Goal: Task Accomplishment & Management: Manage account settings

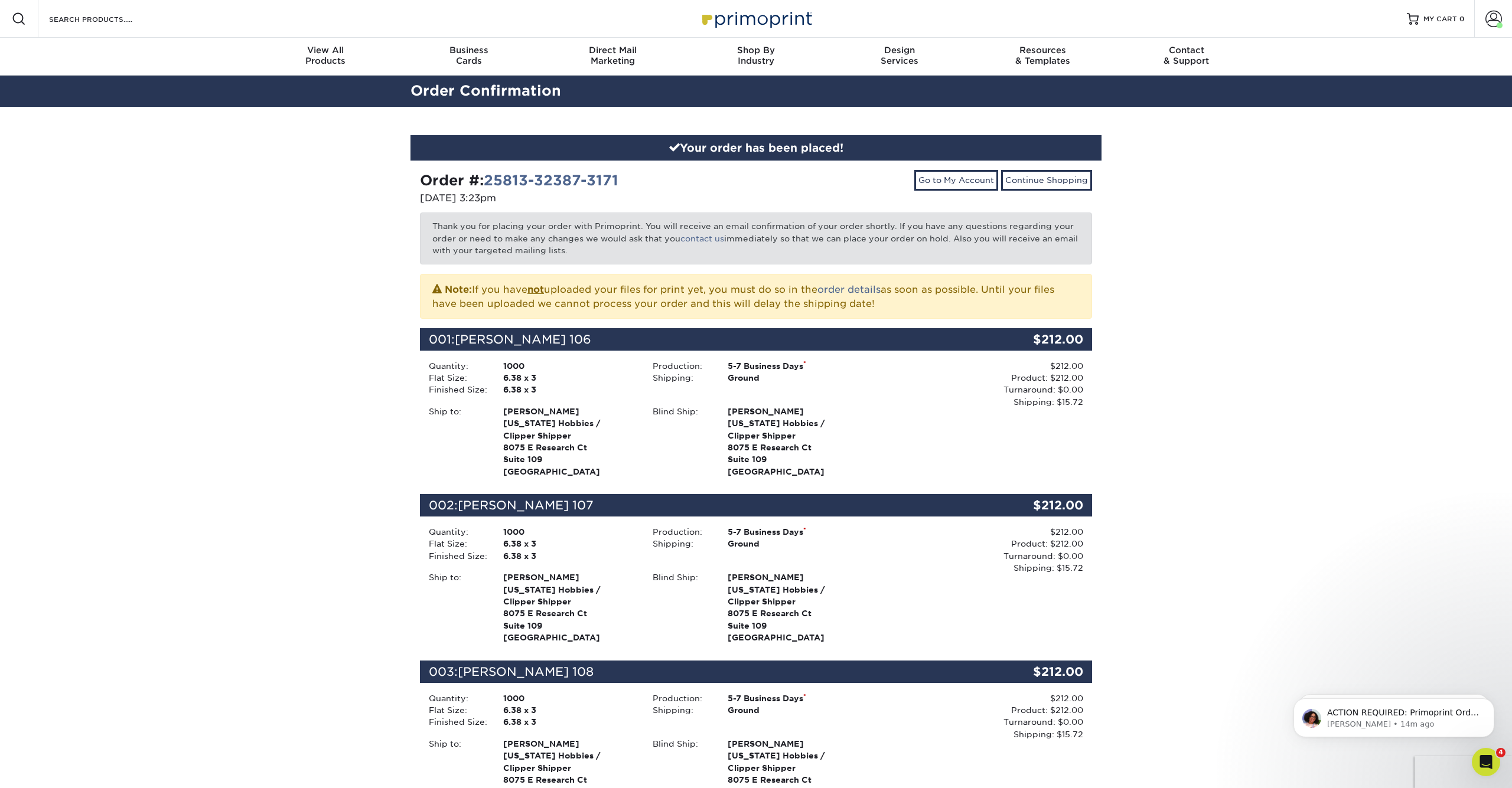
scroll to position [1, 0]
click at [778, 16] on img at bounding box center [755, 18] width 118 height 26
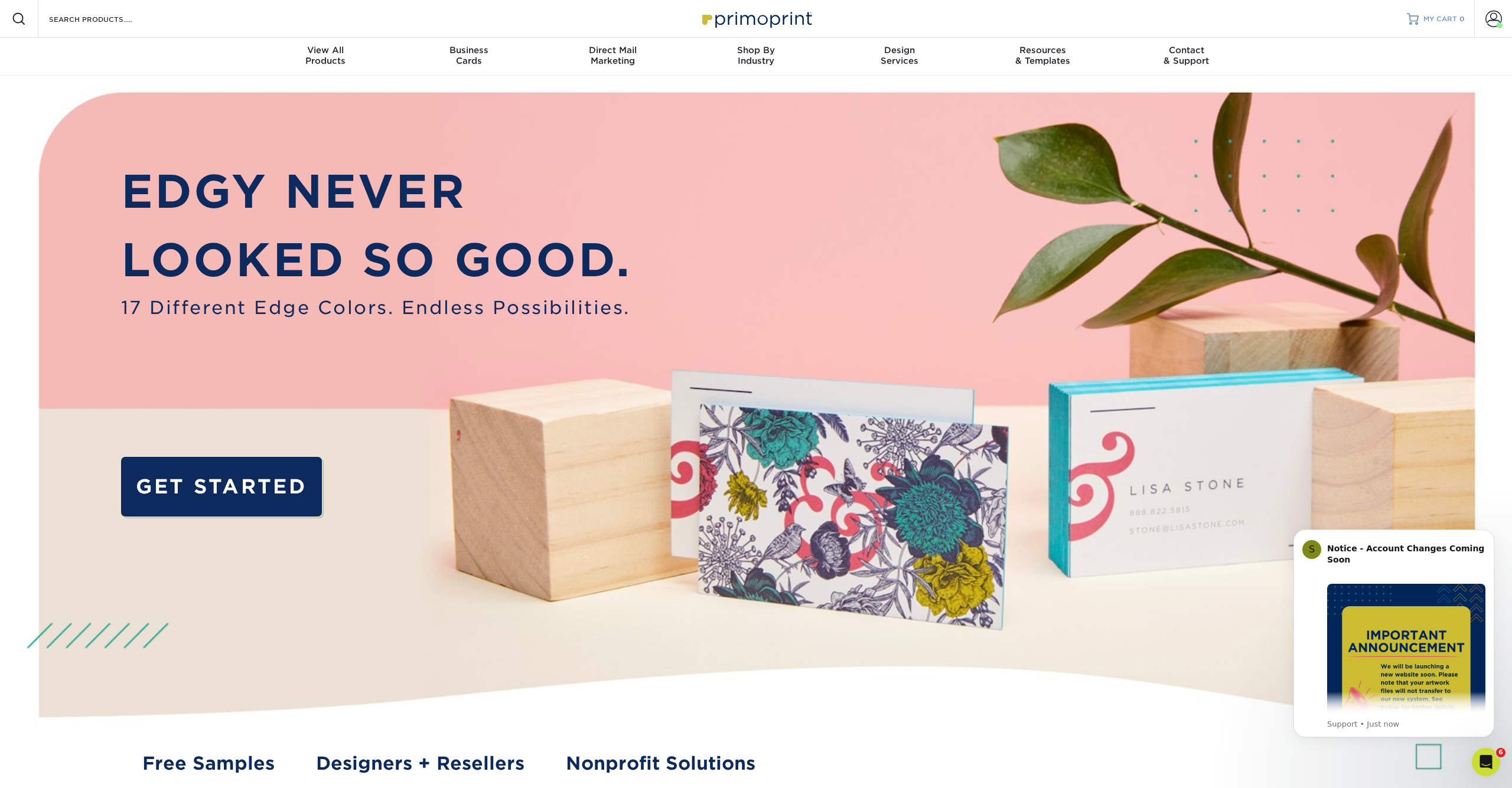
click at [1432, 19] on span "MY CART" at bounding box center [1440, 19] width 34 height 10
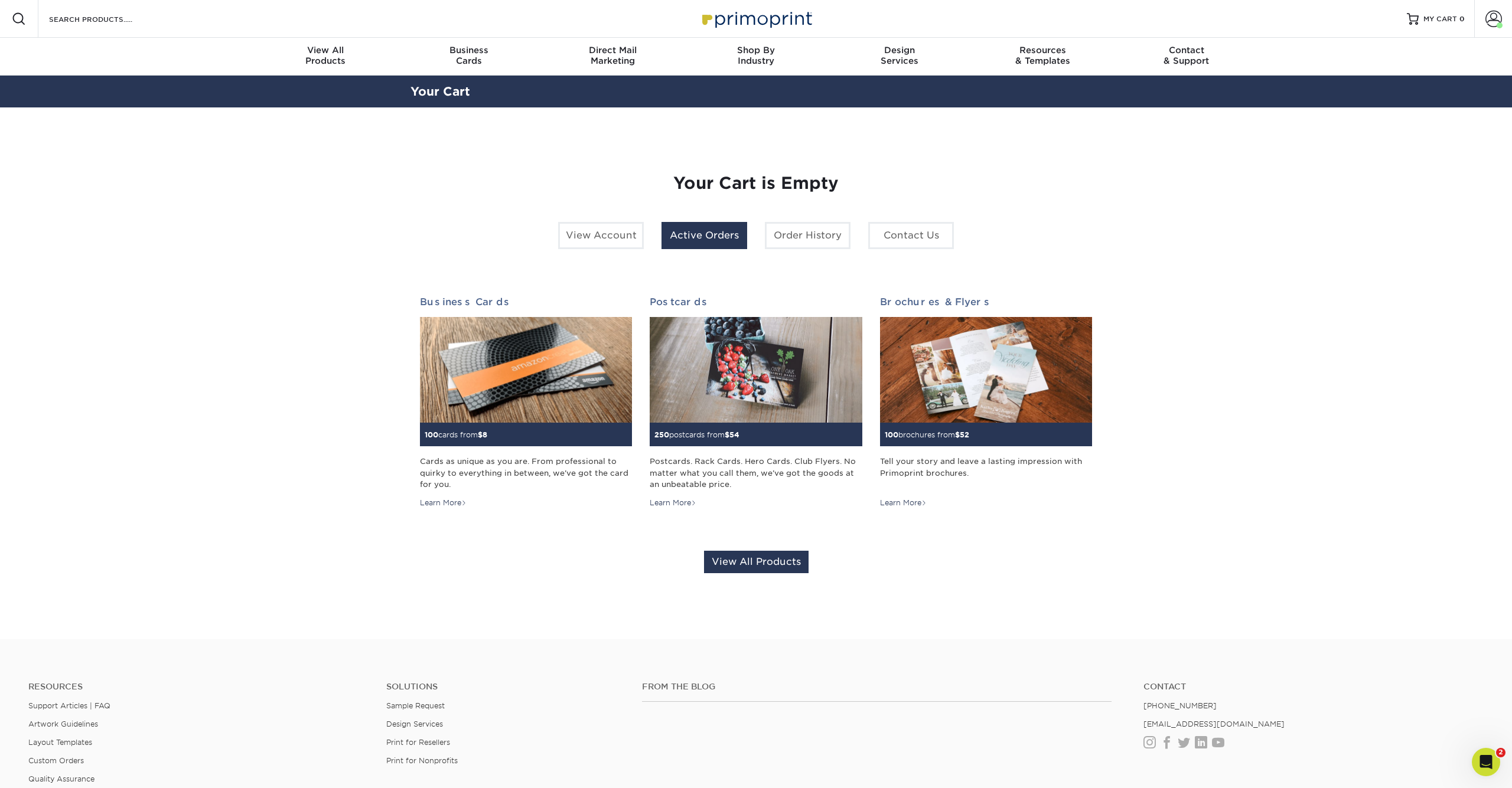
click at [715, 232] on link "Active Orders" at bounding box center [704, 235] width 86 height 27
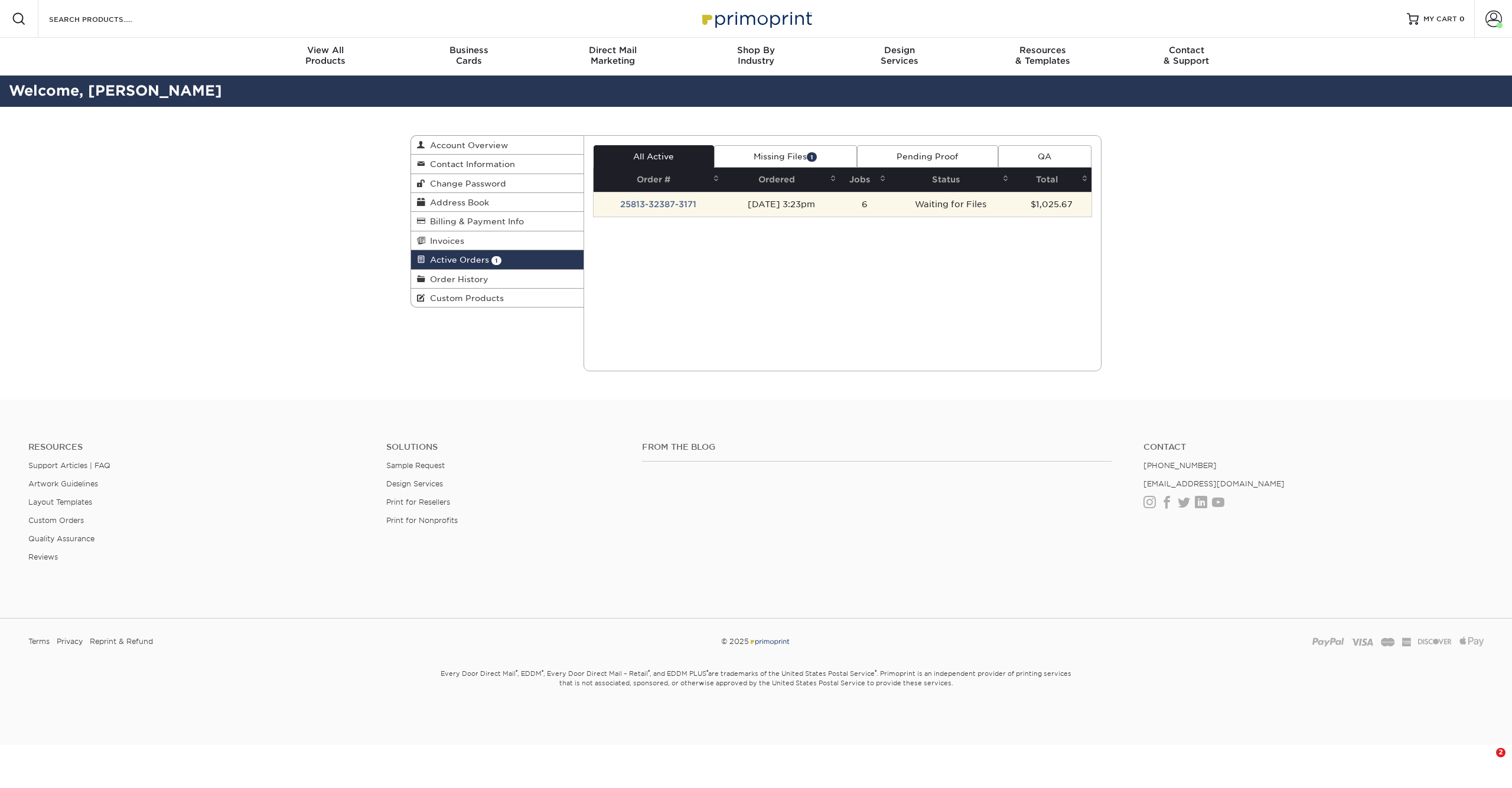
click at [801, 202] on td "[DATE] 3:23pm" at bounding box center [781, 204] width 117 height 25
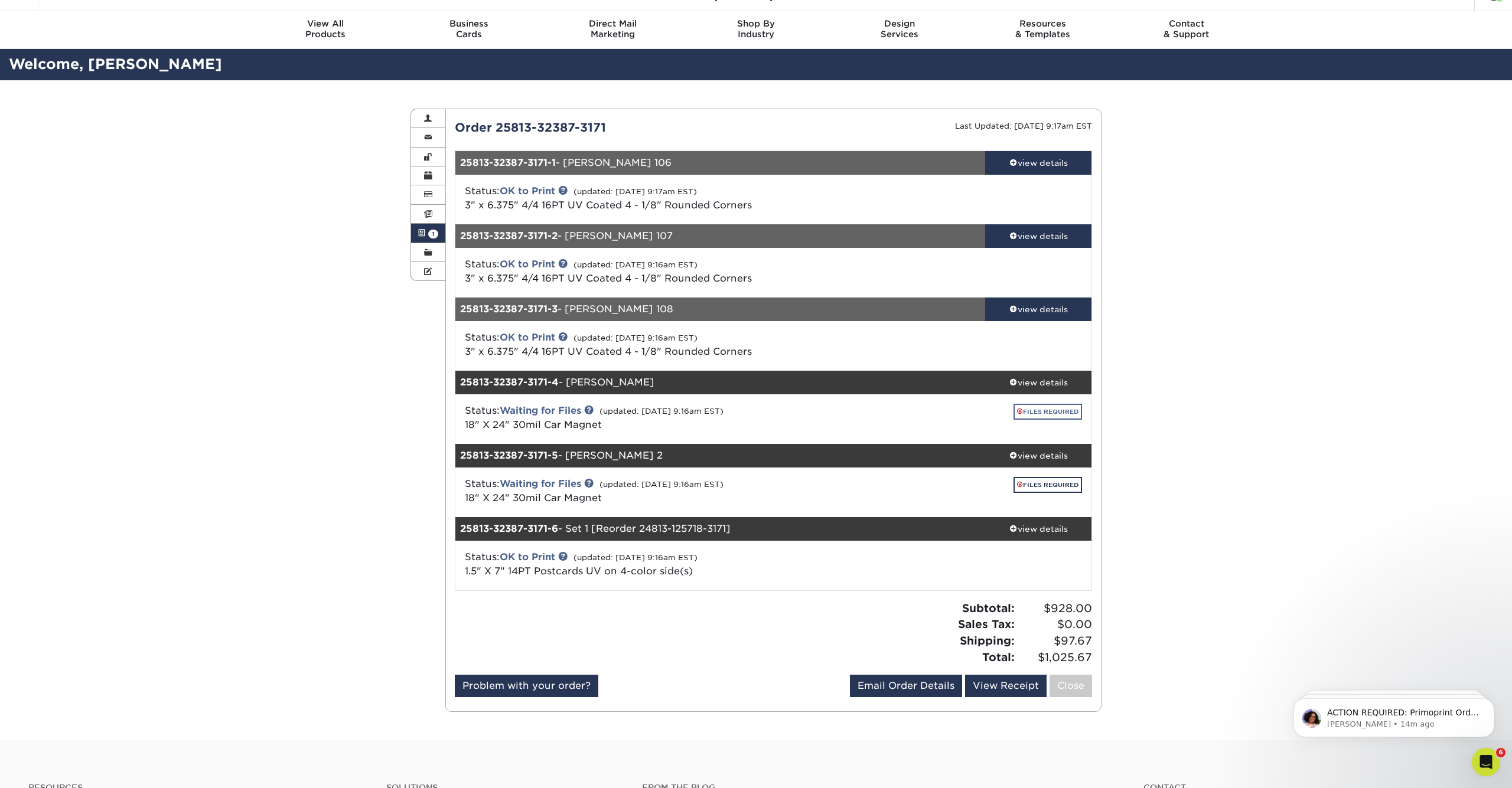
scroll to position [27, 0]
click at [1035, 413] on link "FILES REQUIRED" at bounding box center [1047, 412] width 68 height 16
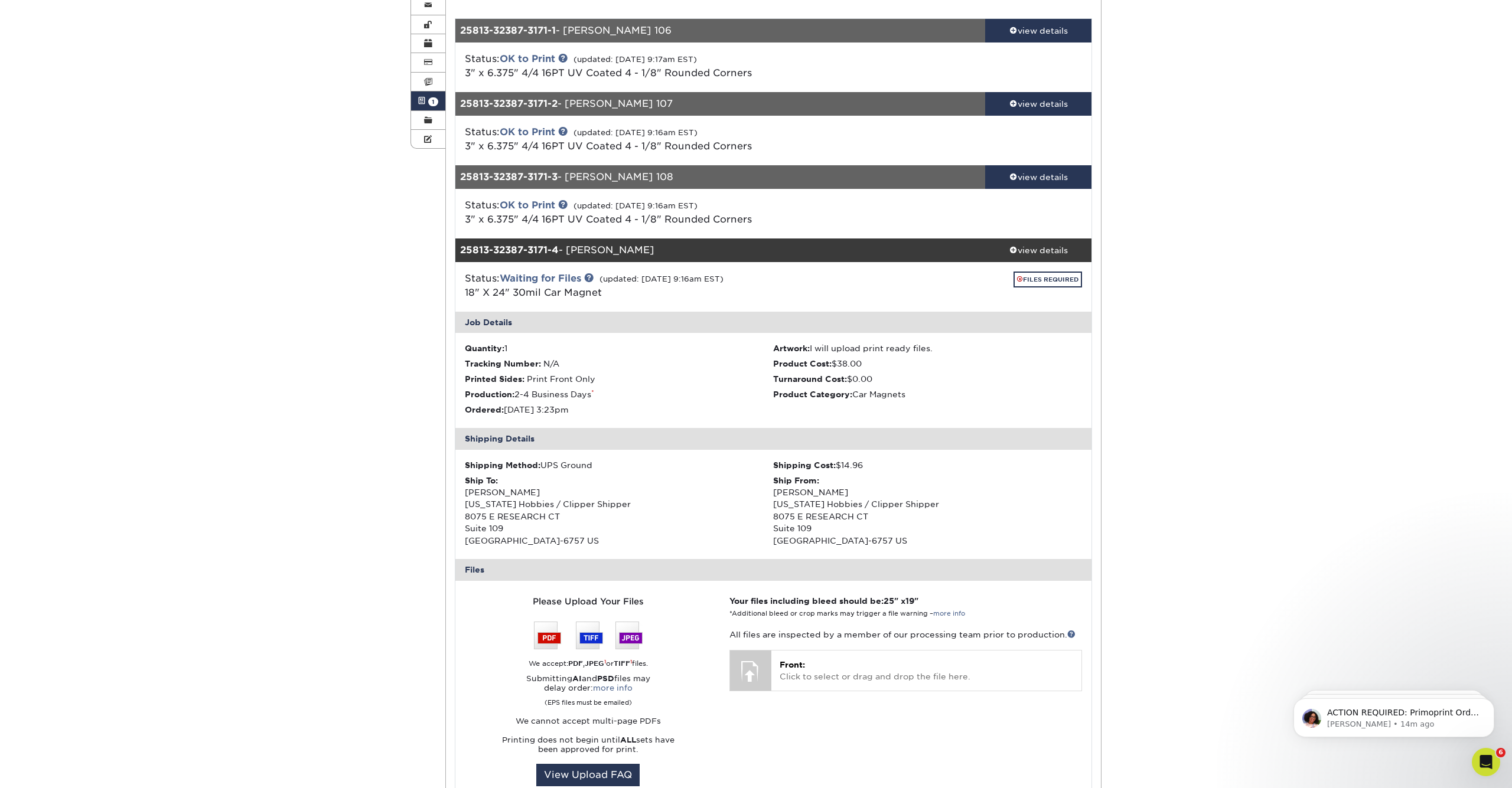
scroll to position [300, 0]
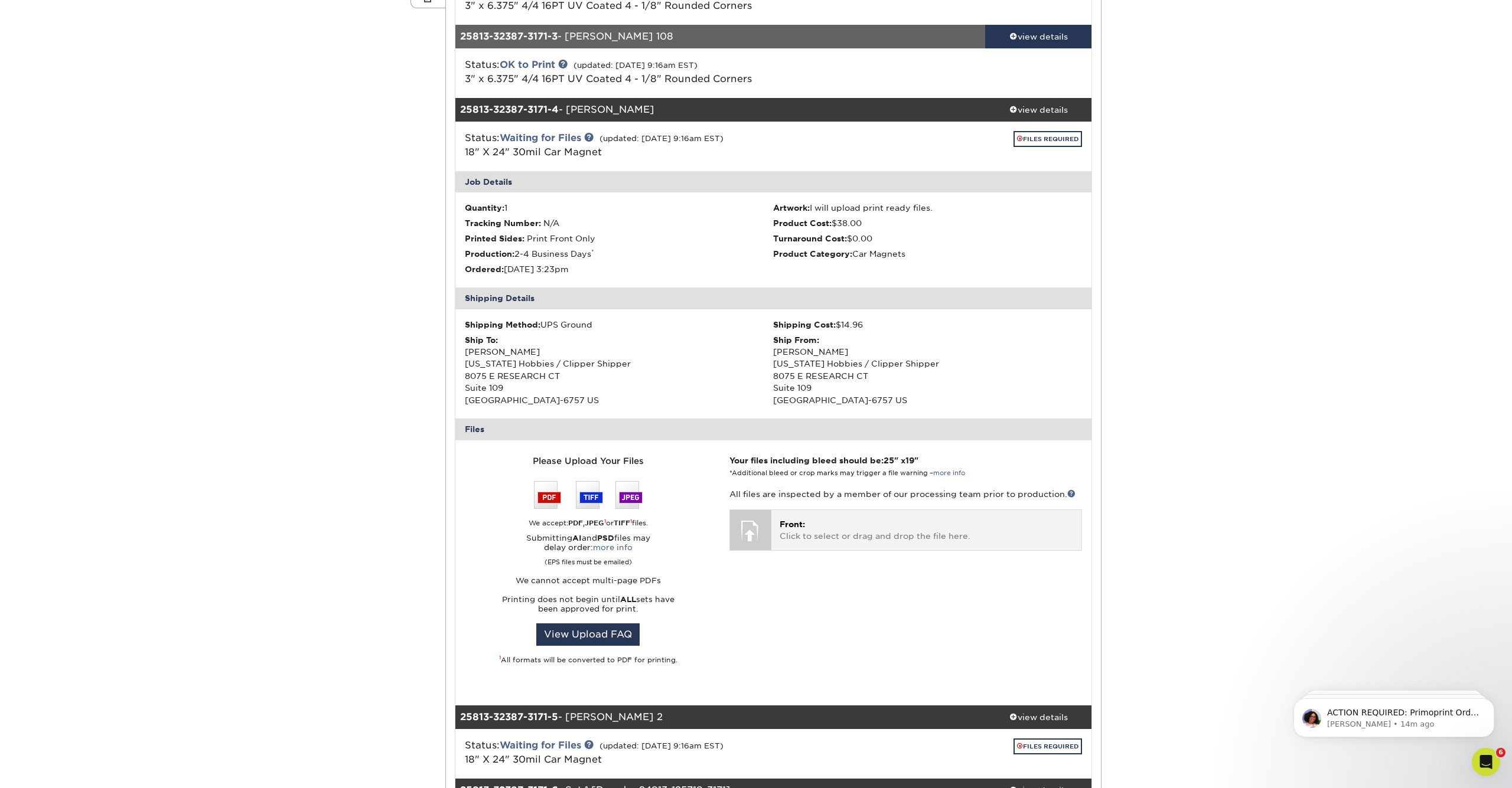
click at [836, 528] on p "Front: Click to select or drag and drop the file here." at bounding box center [926, 530] width 294 height 24
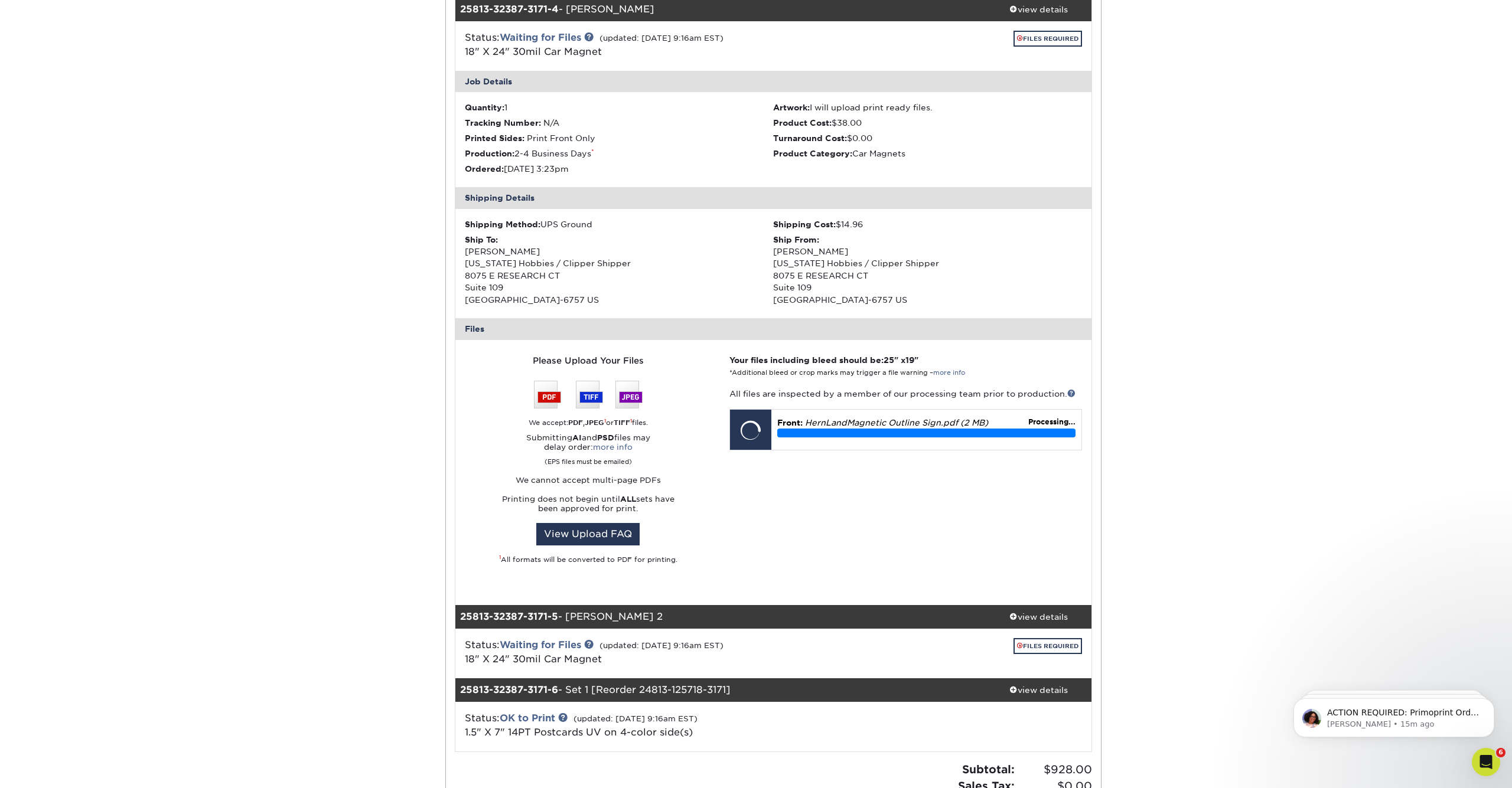
scroll to position [401, 0]
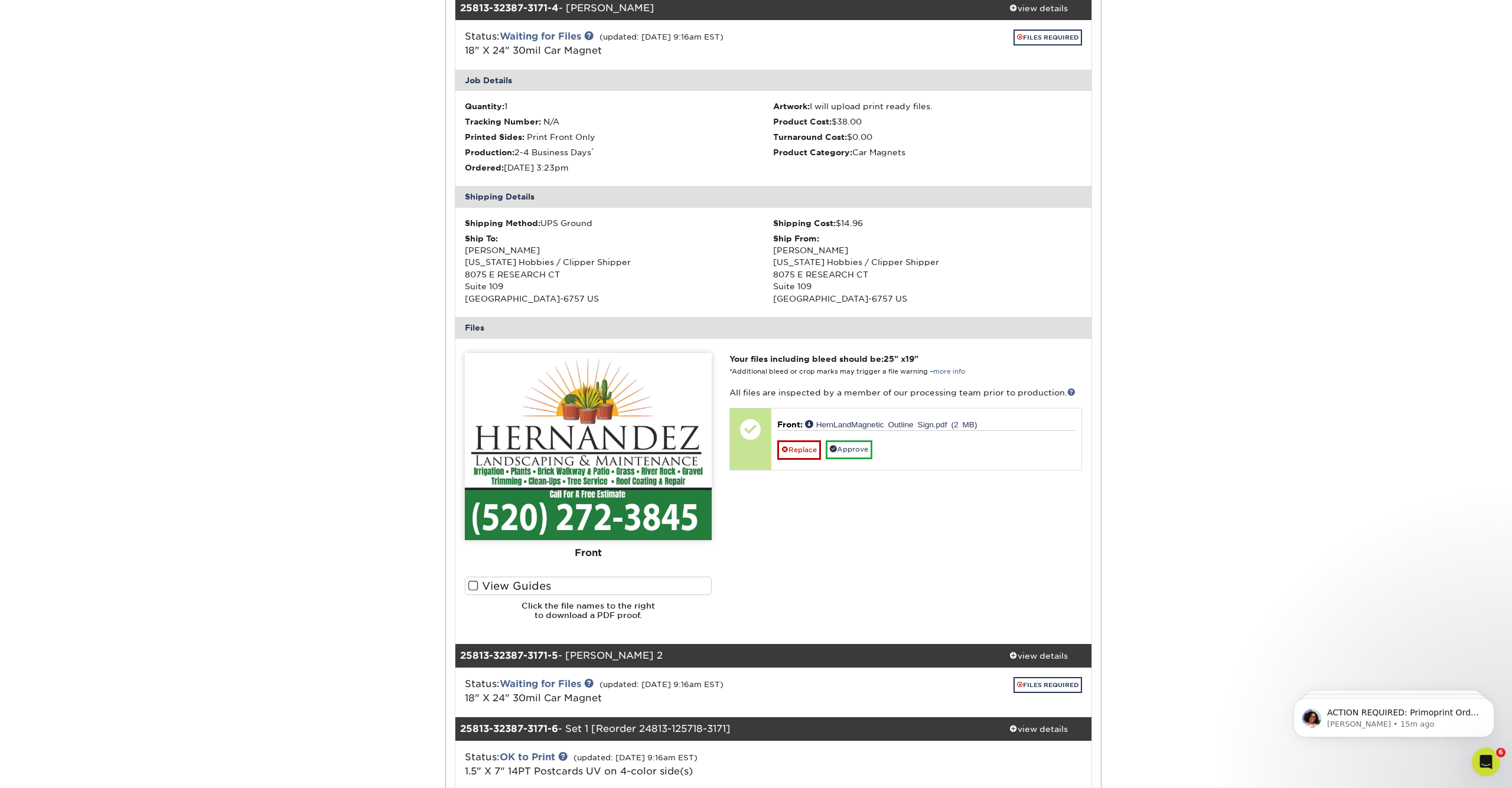
click at [512, 580] on label "View Guides" at bounding box center [589, 586] width 247 height 18
click at [0, 0] on input "View Guides" at bounding box center [0, 0] width 0 height 0
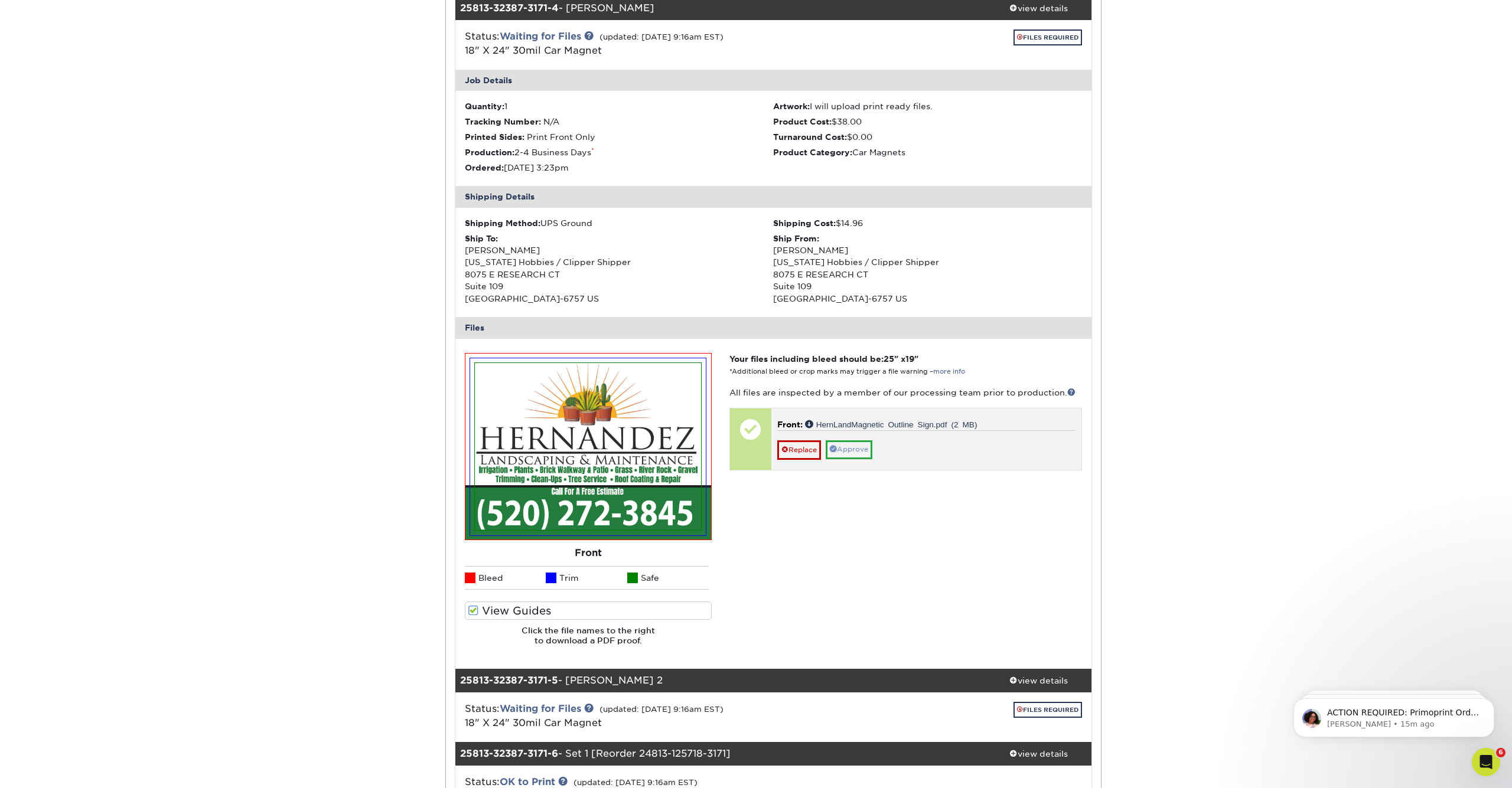
click at [862, 446] on link "Approve" at bounding box center [848, 449] width 47 height 18
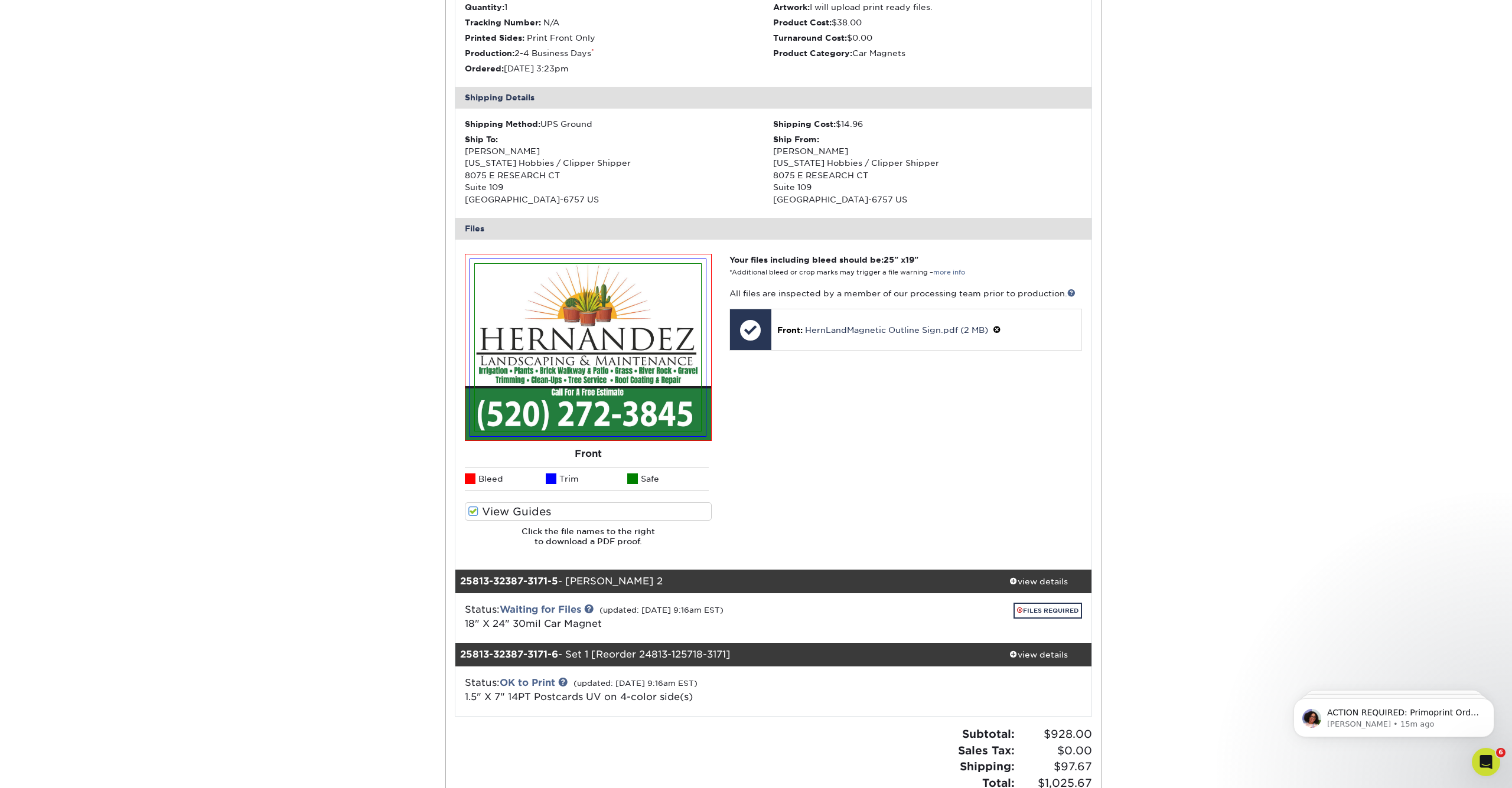
scroll to position [512, 0]
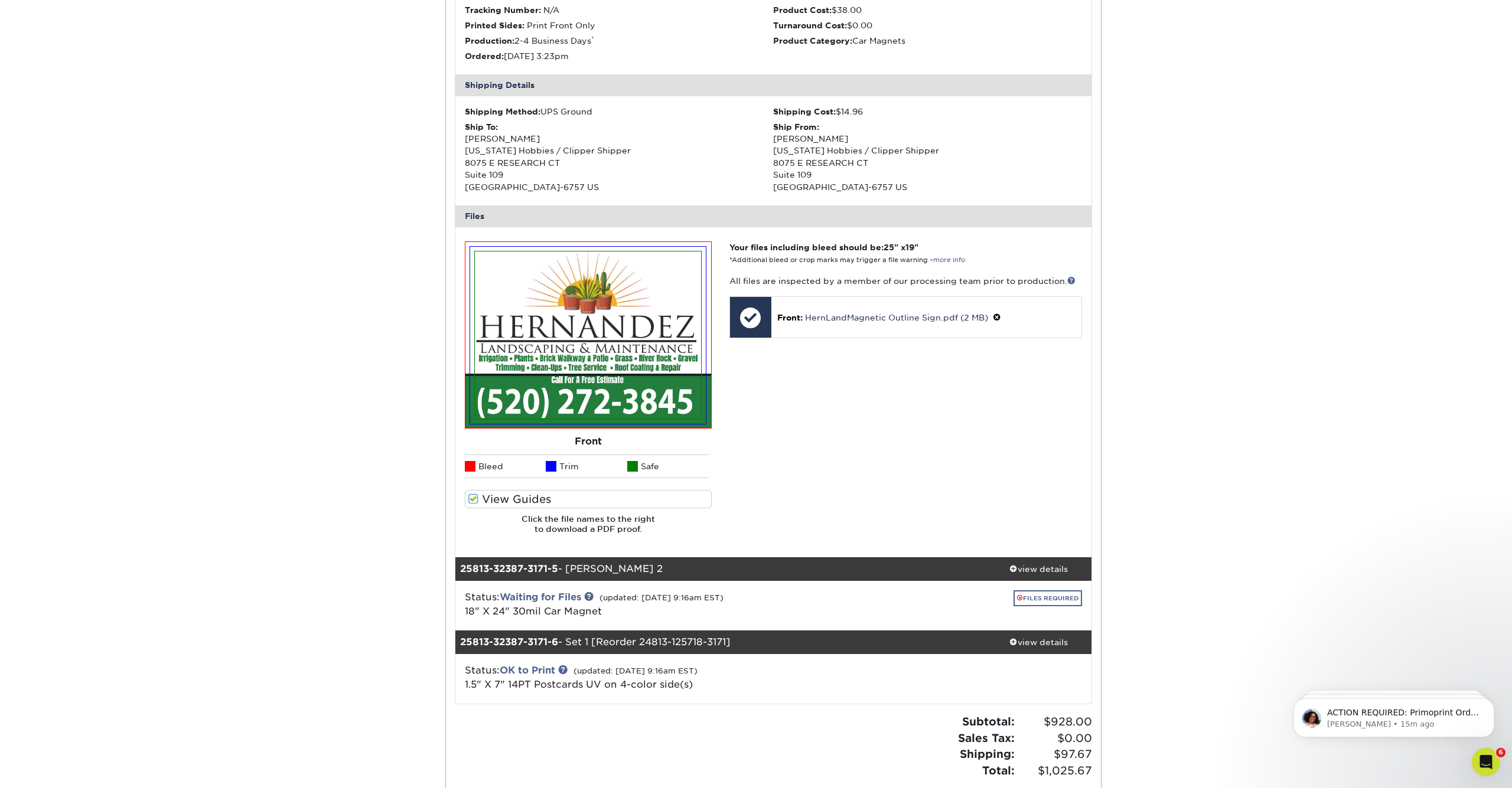
click at [1053, 590] on link "FILES REQUIRED" at bounding box center [1047, 598] width 68 height 16
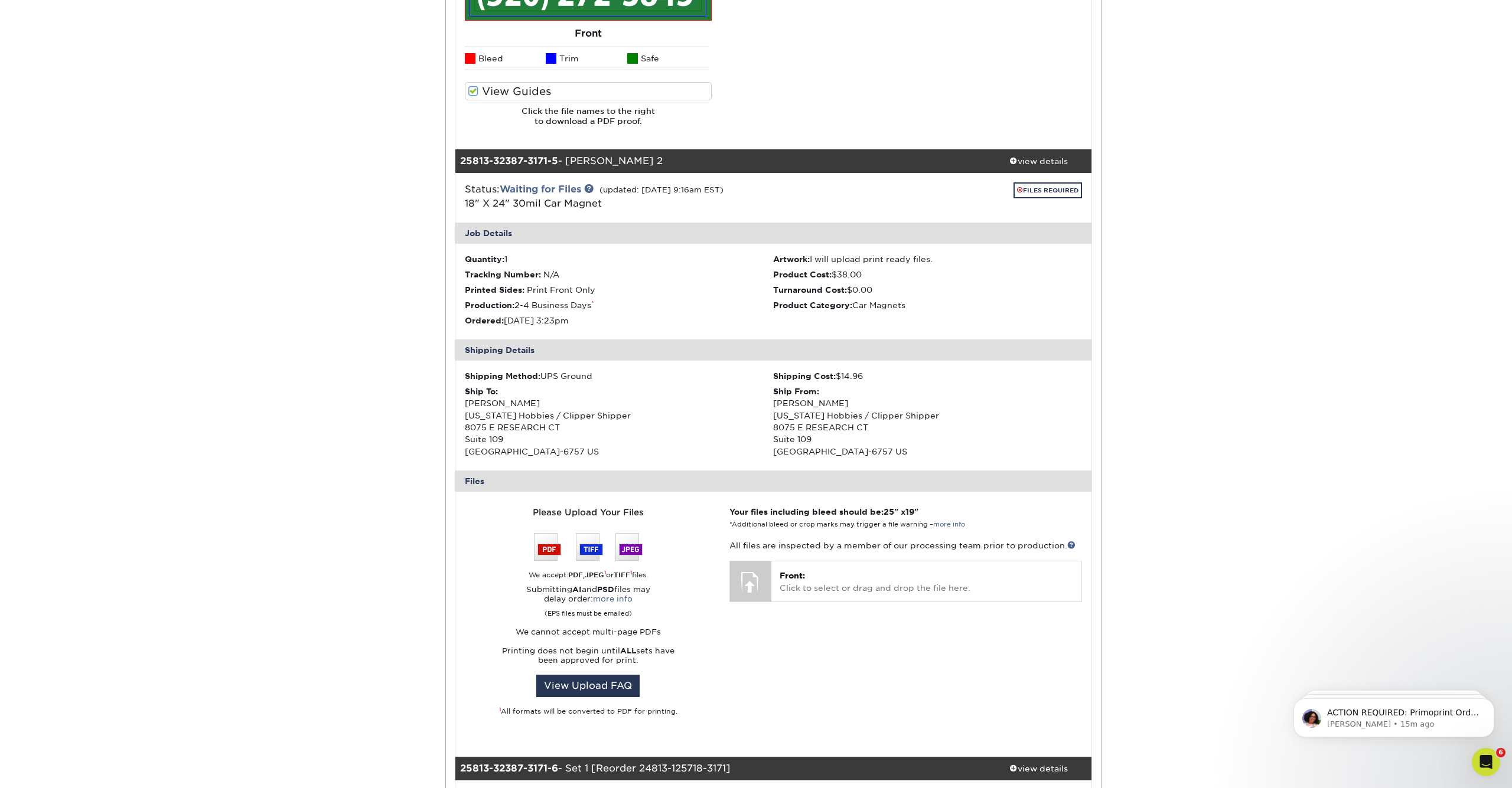
scroll to position [965, 0]
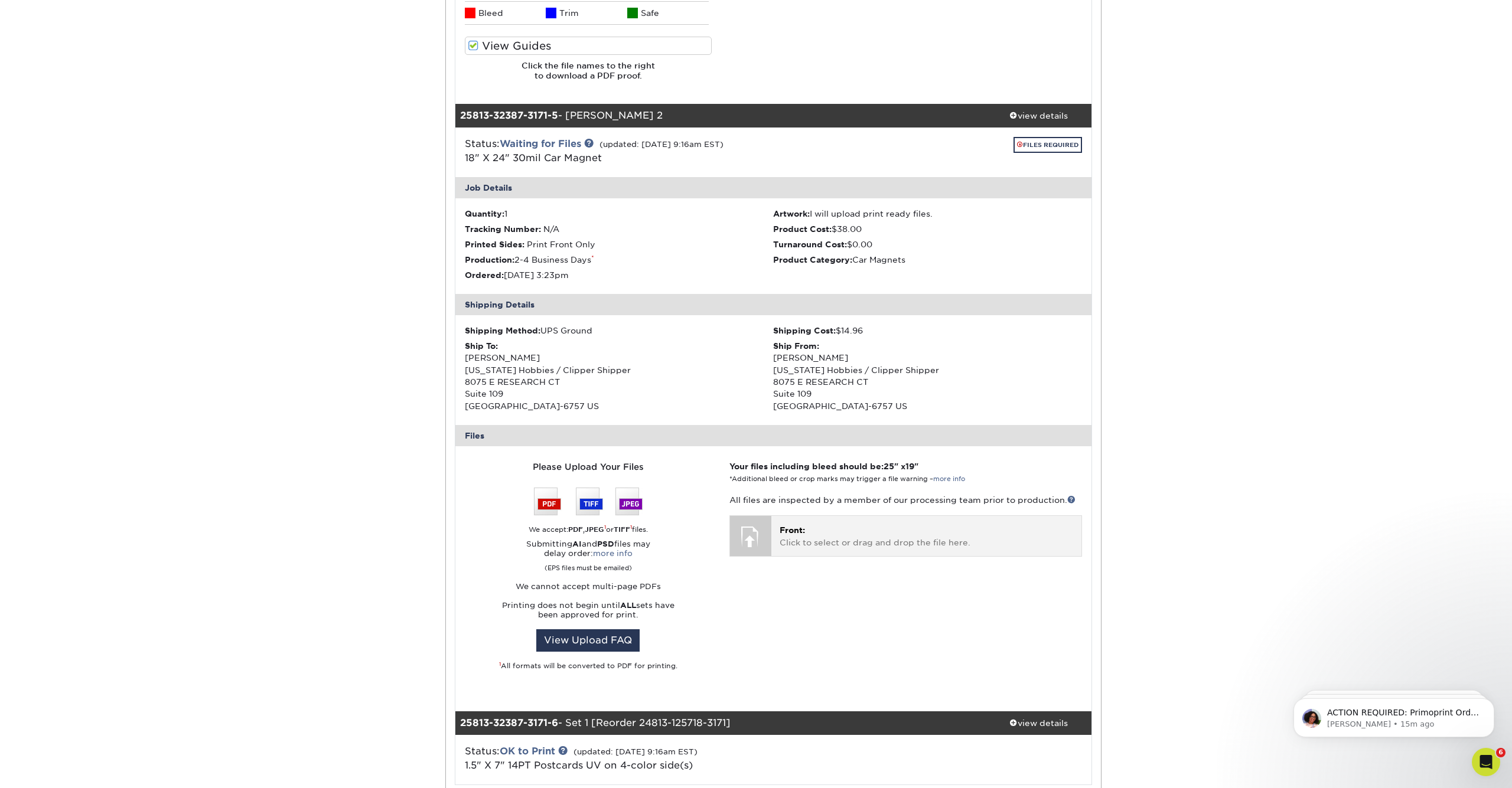
click at [857, 524] on p "Front: Click to select or drag and drop the file here." at bounding box center [926, 536] width 294 height 24
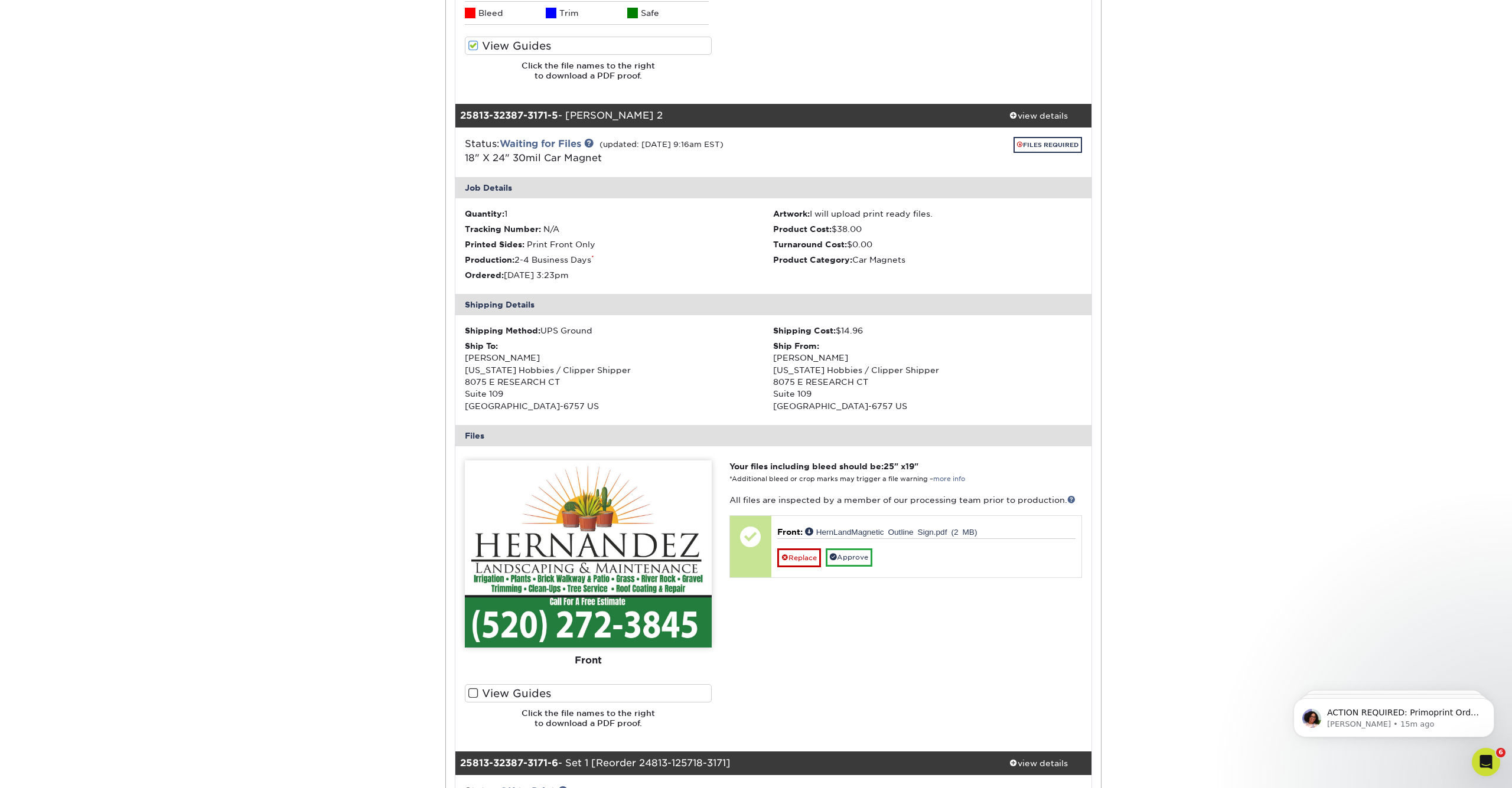
drag, startPoint x: 861, startPoint y: 548, endPoint x: 899, endPoint y: 584, distance: 52.3
click at [861, 548] on link "Approve" at bounding box center [848, 557] width 47 height 18
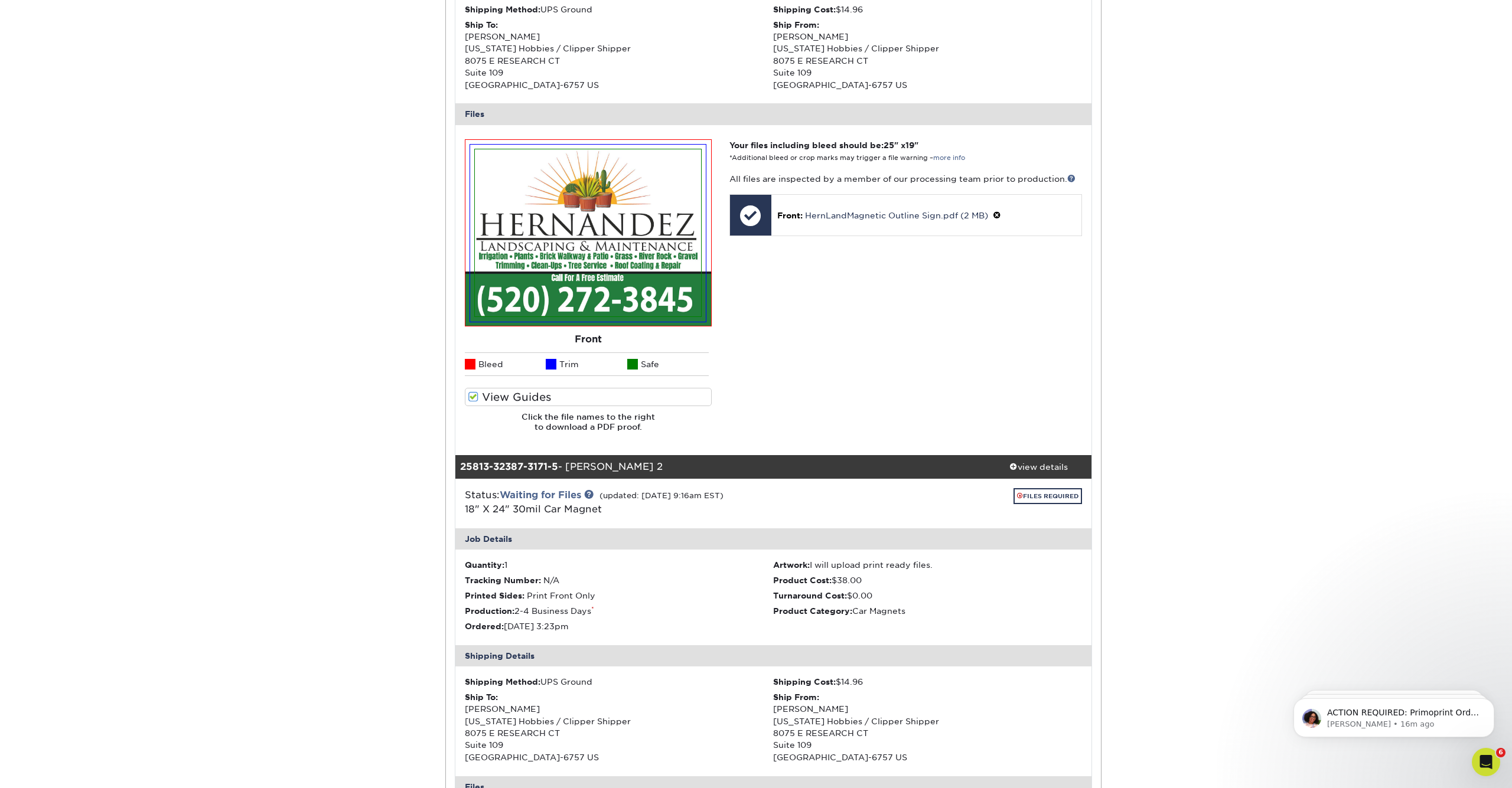
scroll to position [582, 0]
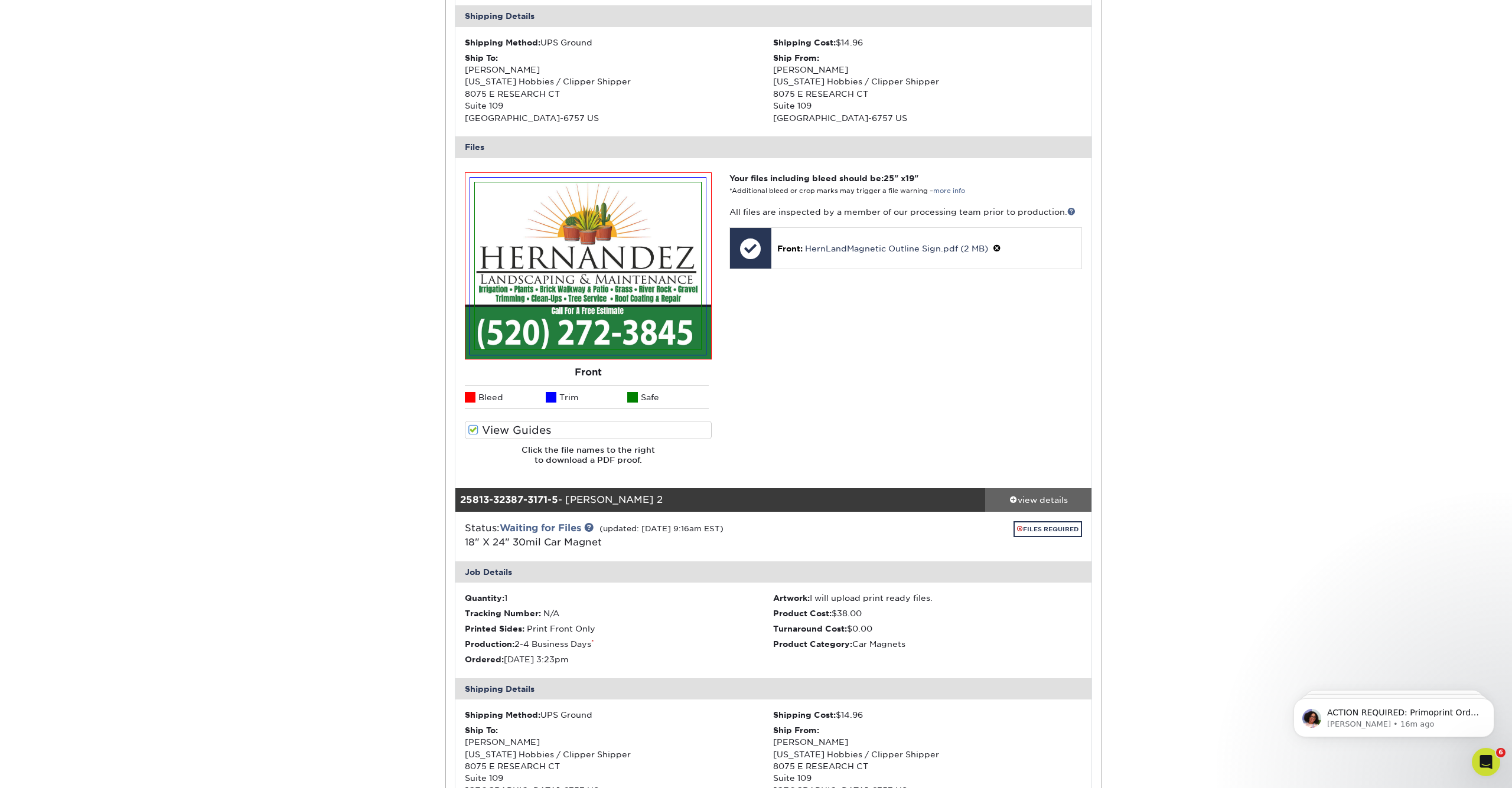
click at [1037, 494] on div "view details" at bounding box center [1037, 499] width 106 height 11
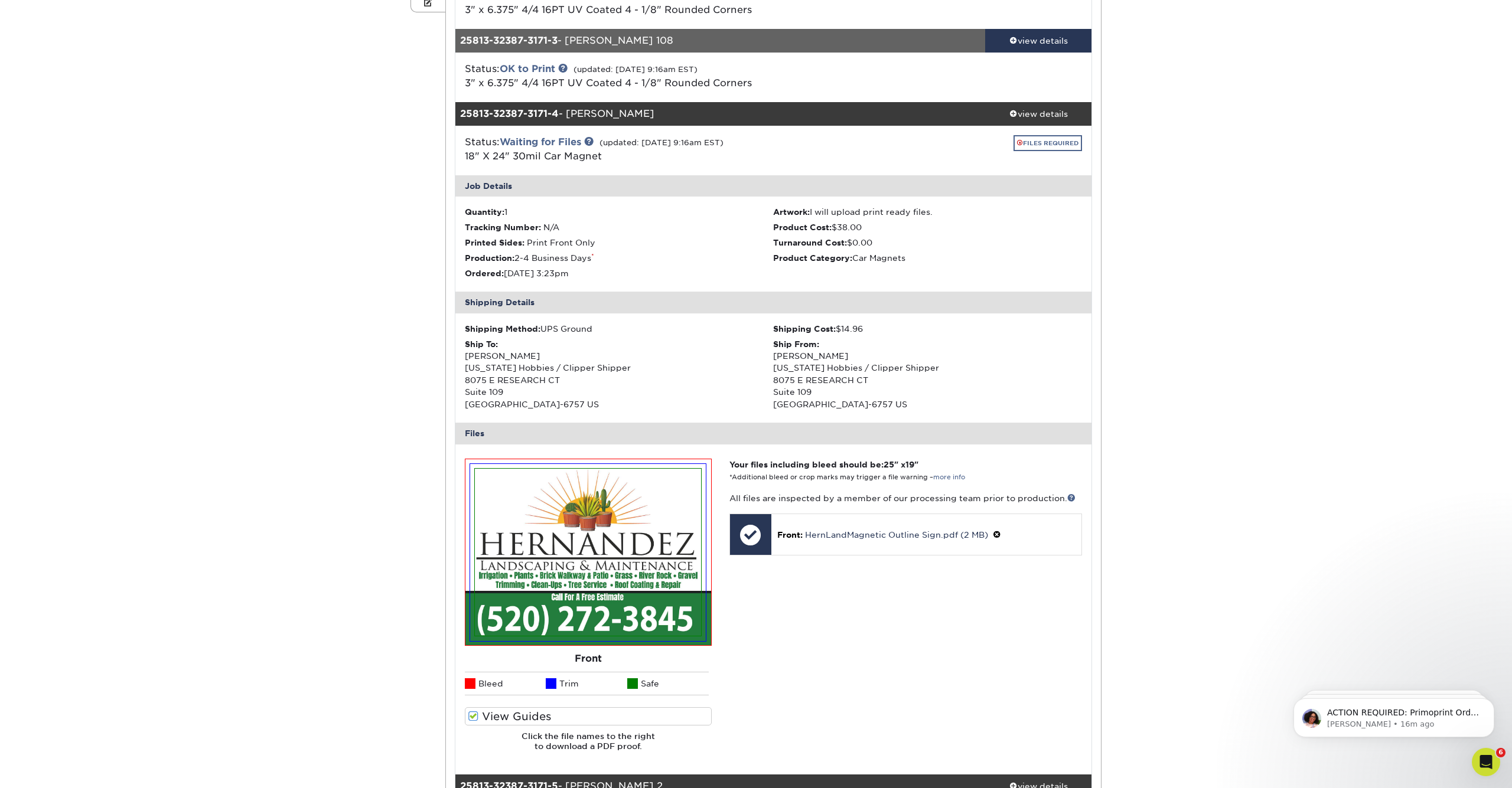
scroll to position [293, 0]
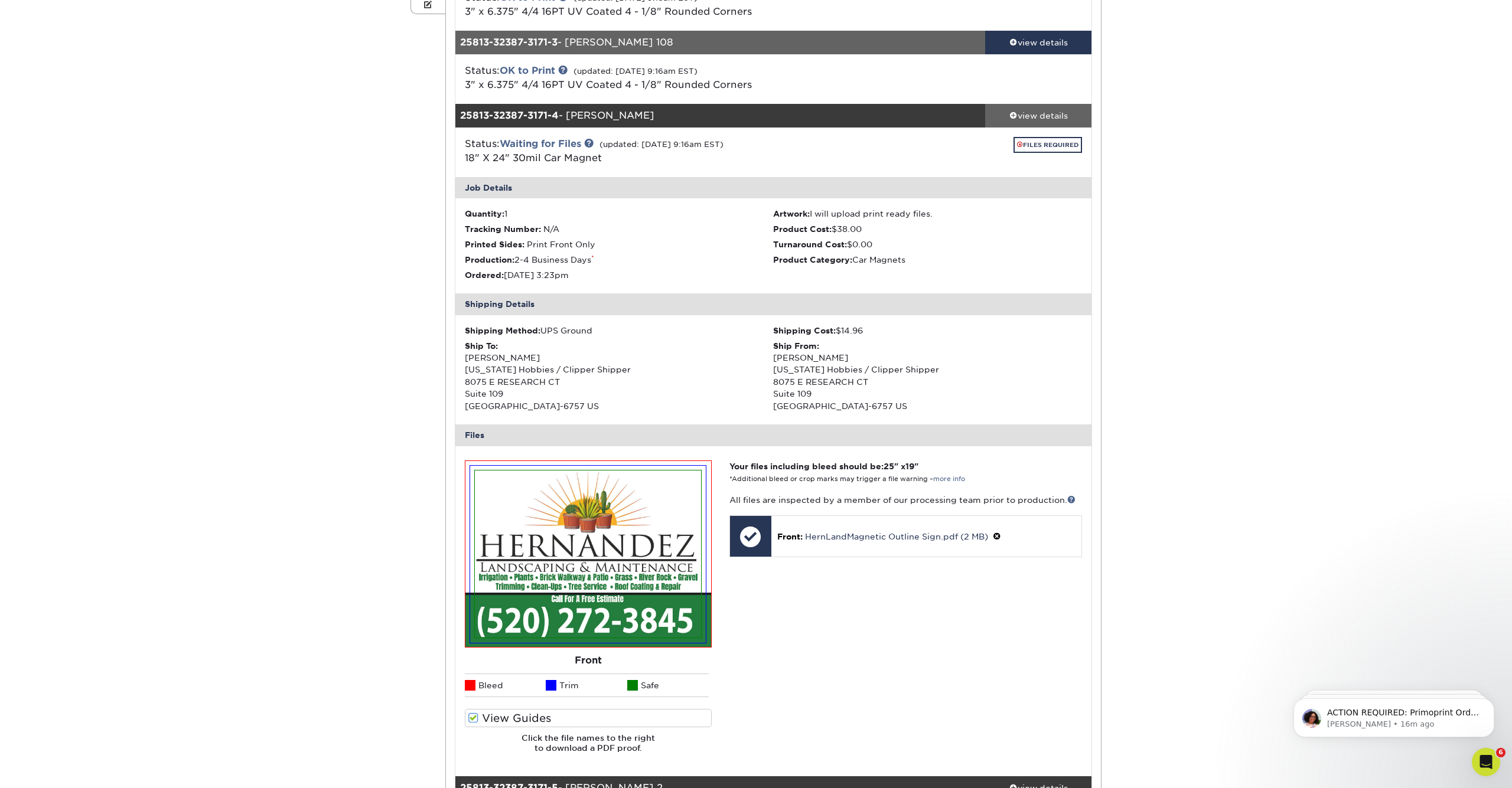
click at [1041, 111] on div "view details" at bounding box center [1037, 115] width 106 height 11
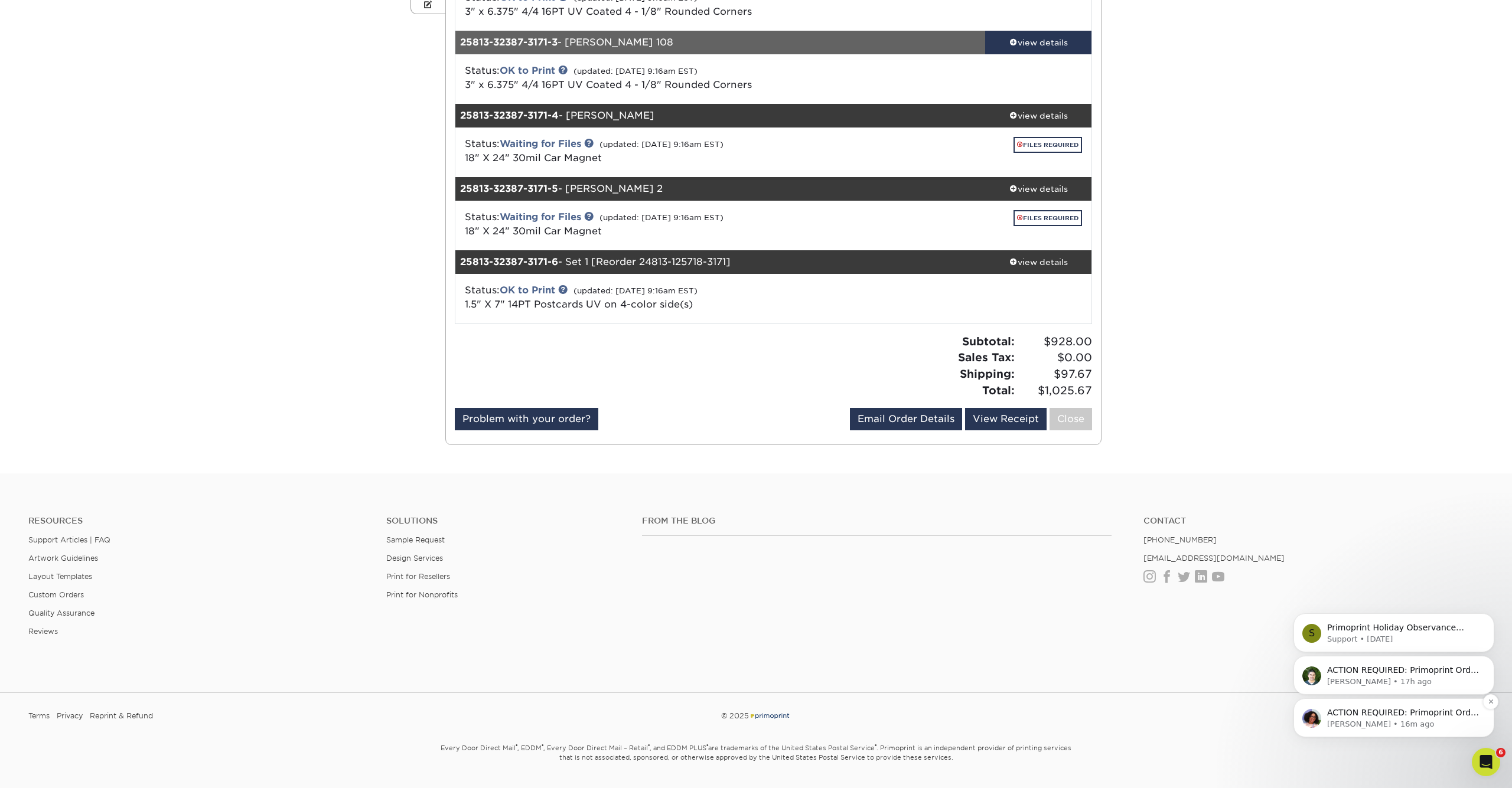
click at [1366, 712] on p "ACTION REQUIRED: Primoprint Order 25813-32387-3171-4/5 Good morning [PERSON_NAM…" at bounding box center [1403, 712] width 153 height 11
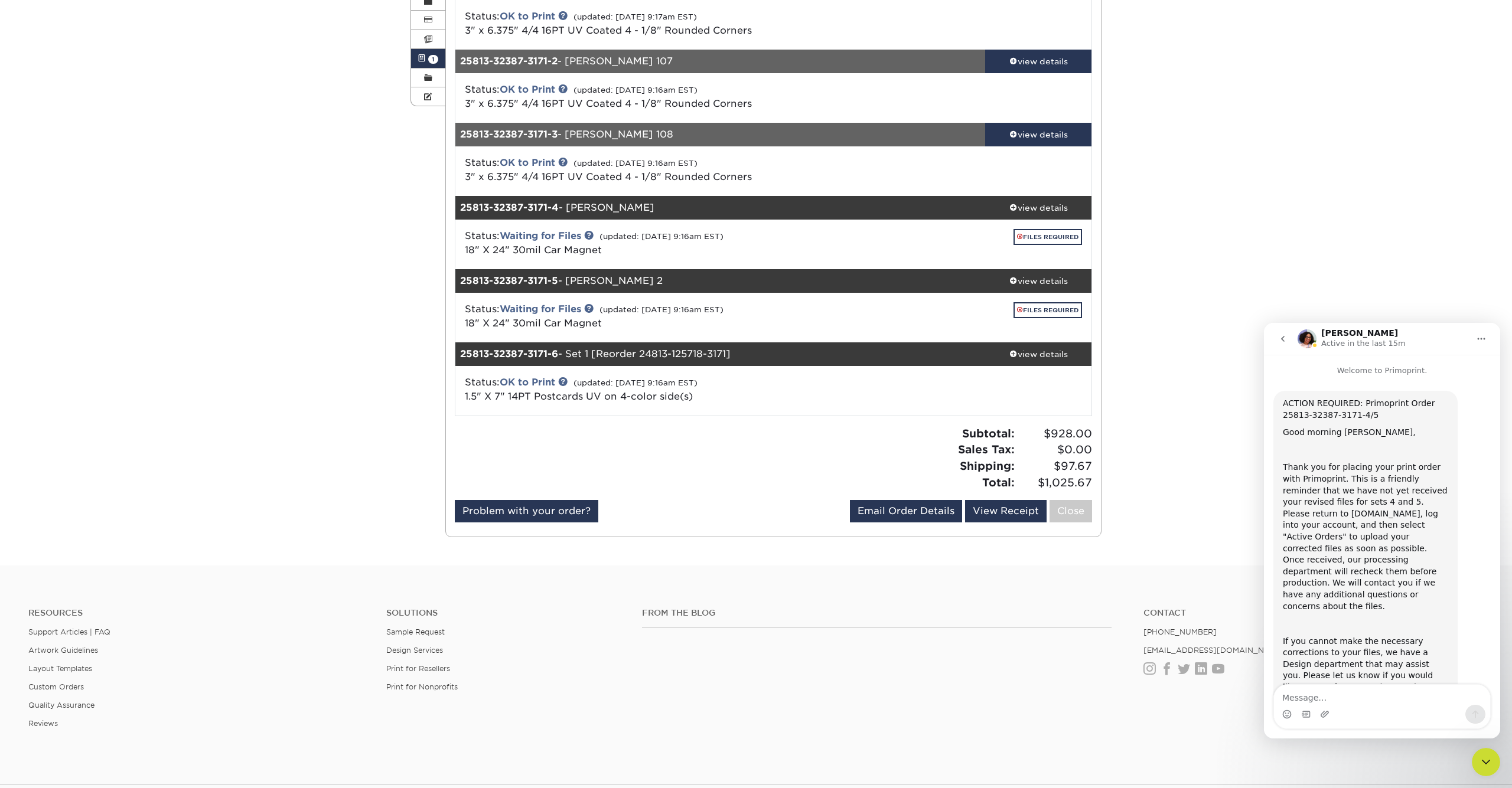
scroll to position [101, 0]
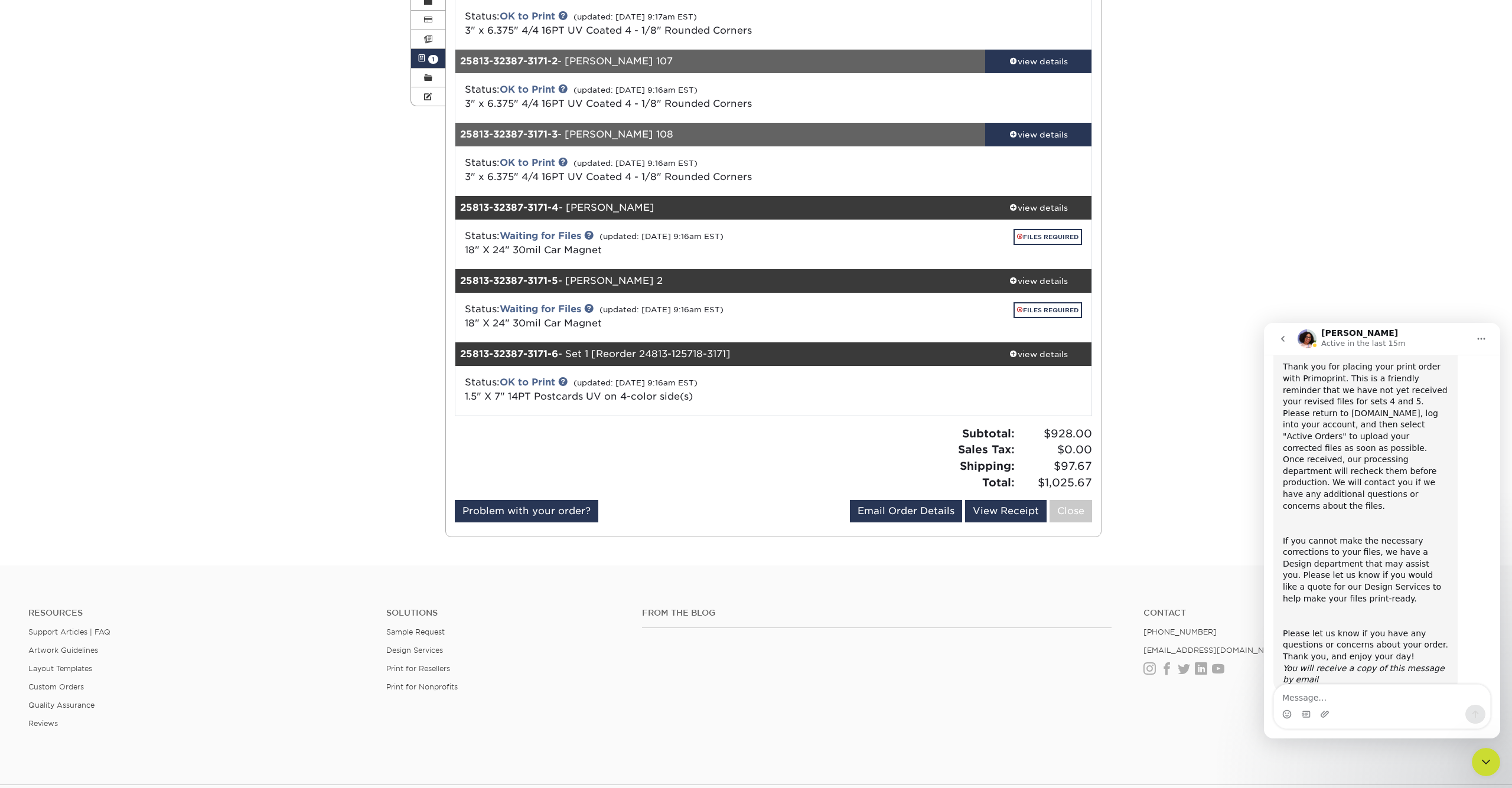
click at [1357, 699] on textarea "Message…" at bounding box center [1382, 695] width 216 height 20
type textarea "c"
type textarea "u"
drag, startPoint x: 1331, startPoint y: 696, endPoint x: 1355, endPoint y: 690, distance: 24.7
click at [1331, 696] on textarea "corrected file uploaded" at bounding box center [1382, 695] width 216 height 20
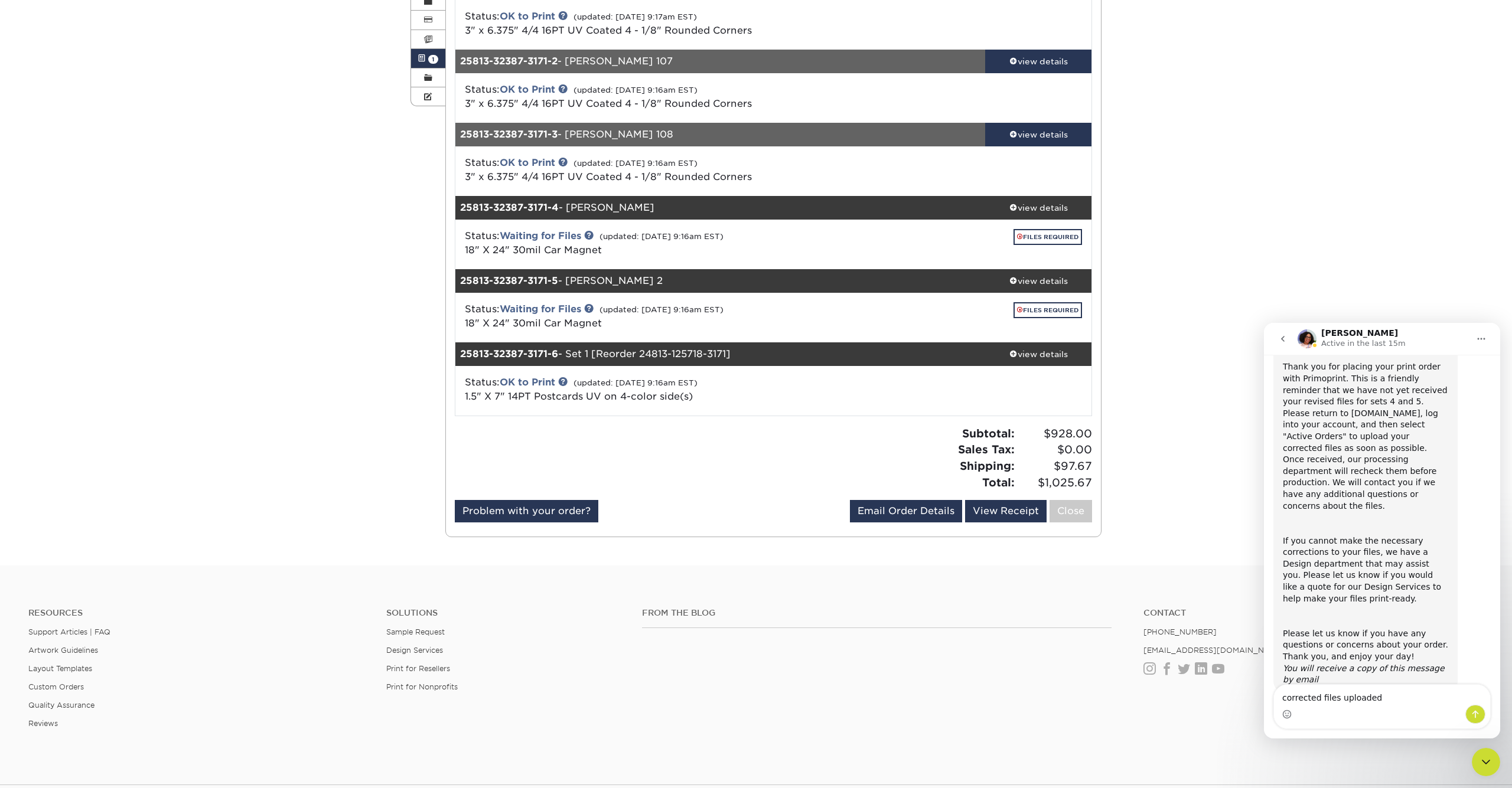
type textarea "corrected files uploaded"
click at [1472, 712] on icon "Send a message…" at bounding box center [1476, 714] width 9 height 9
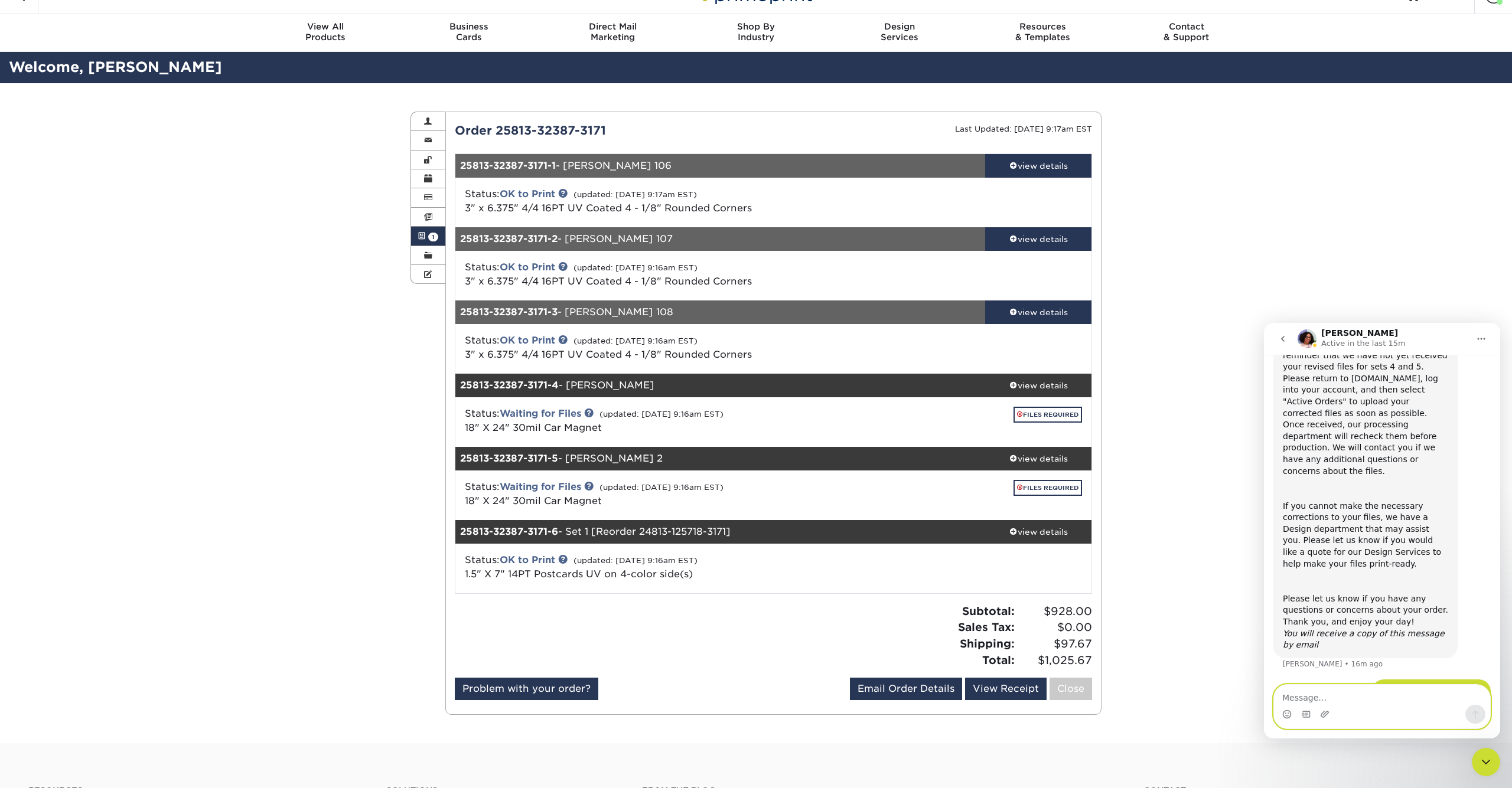
scroll to position [17, 0]
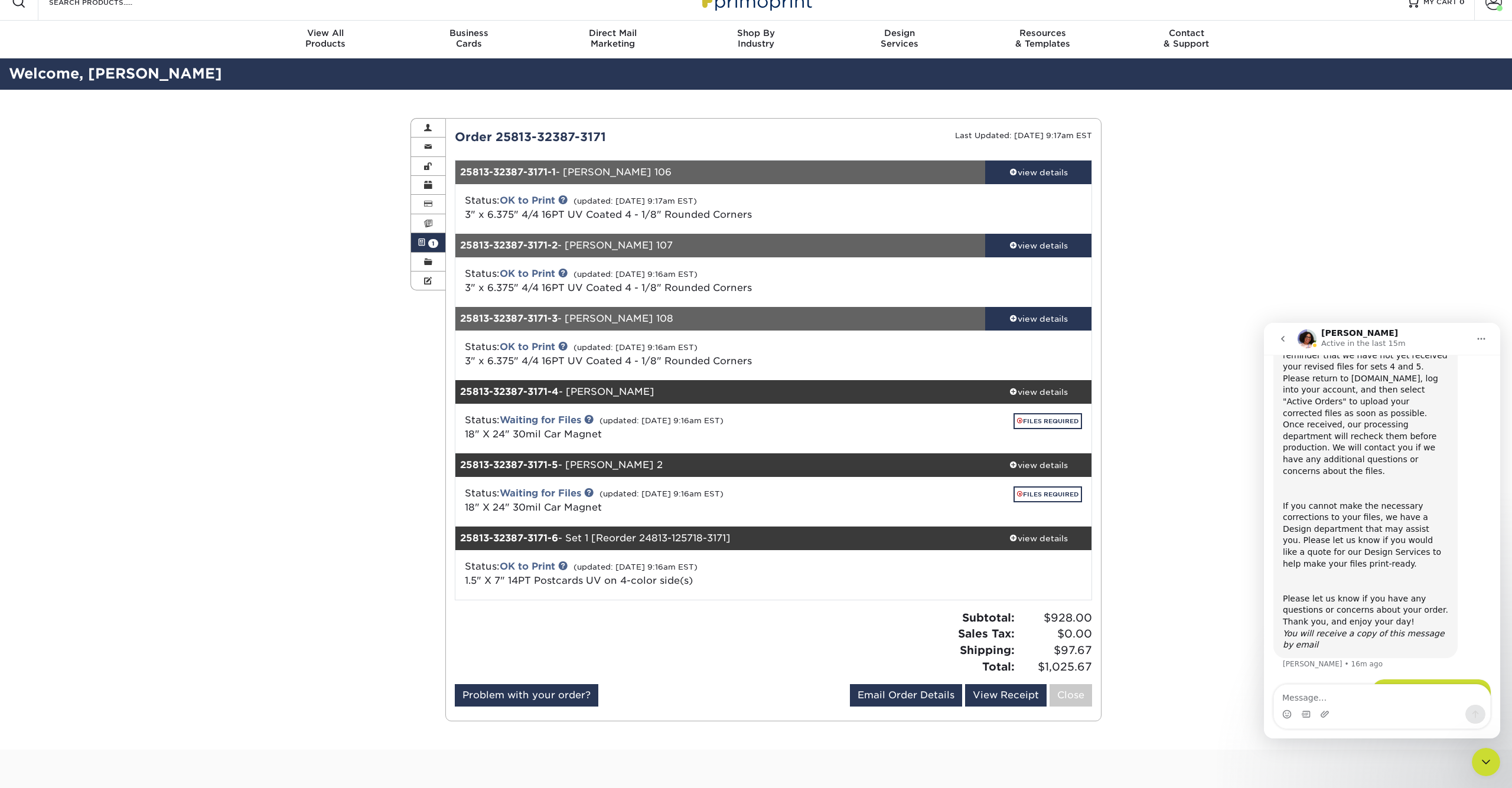
click at [1199, 295] on div "Active Orders Account Overview Contact Information Change Password Address Book…" at bounding box center [756, 420] width 1512 height 660
